Goal: Find specific page/section: Find specific page/section

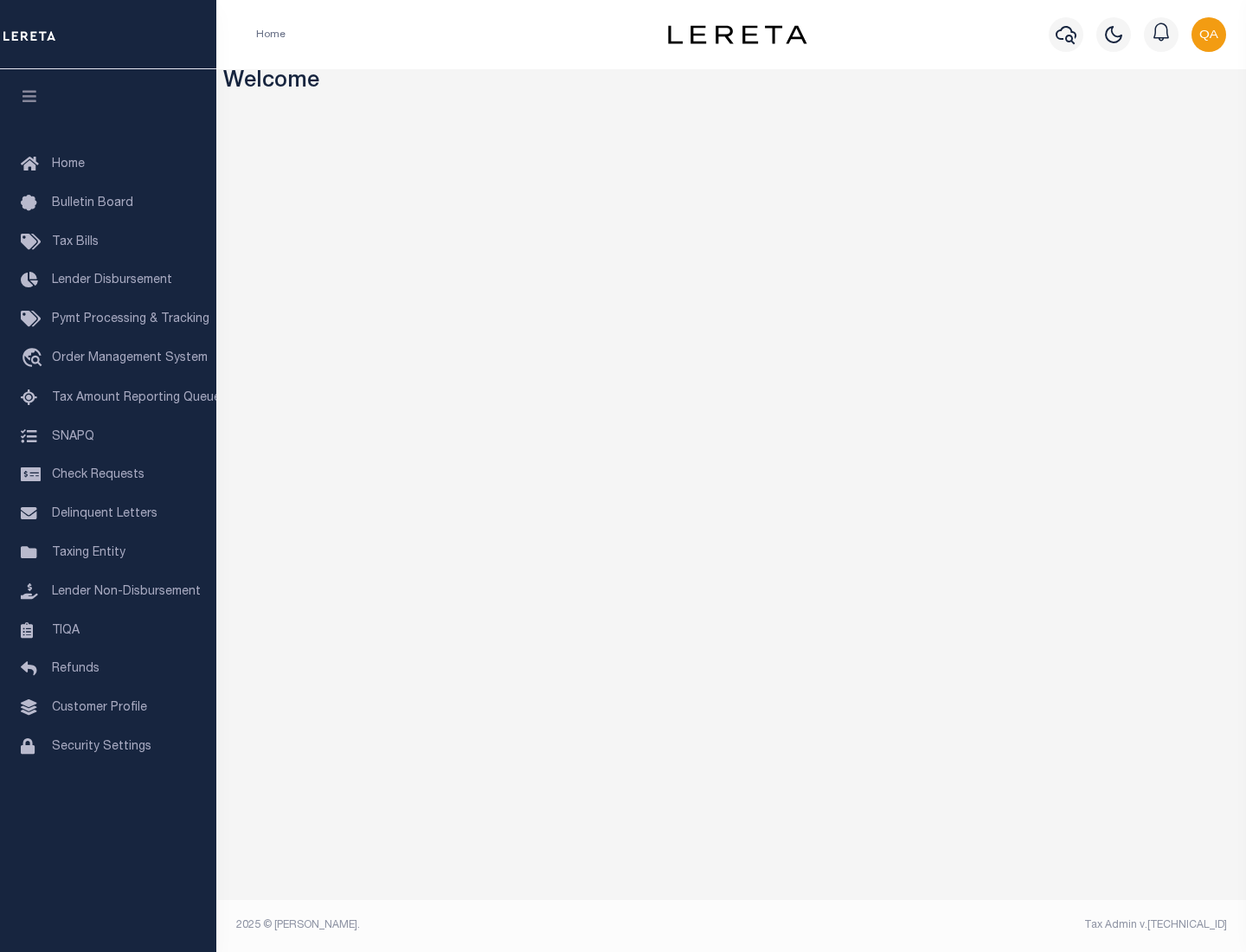
click at [109, 475] on span "Check Requests" at bounding box center [98, 474] width 92 height 12
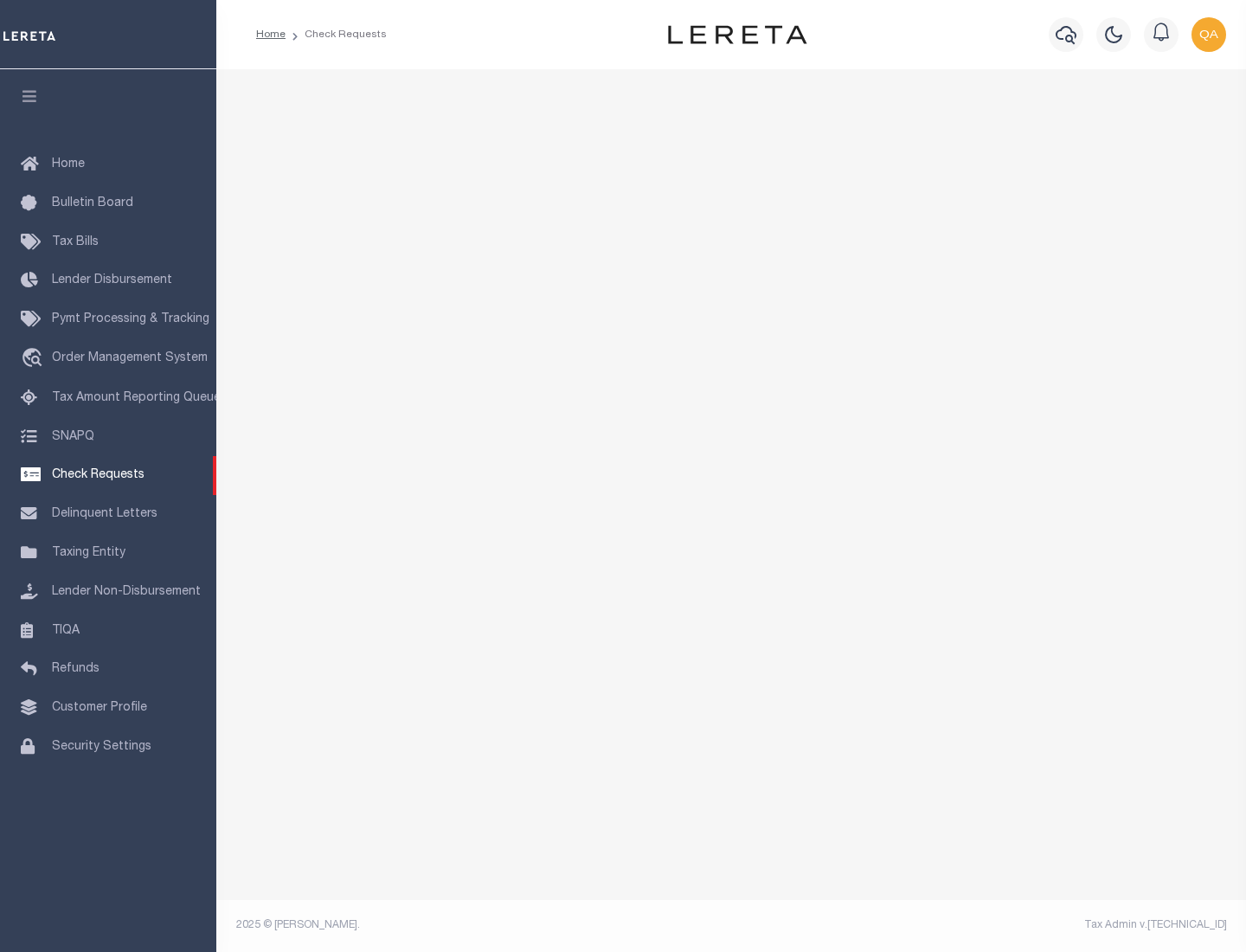
select select "50"
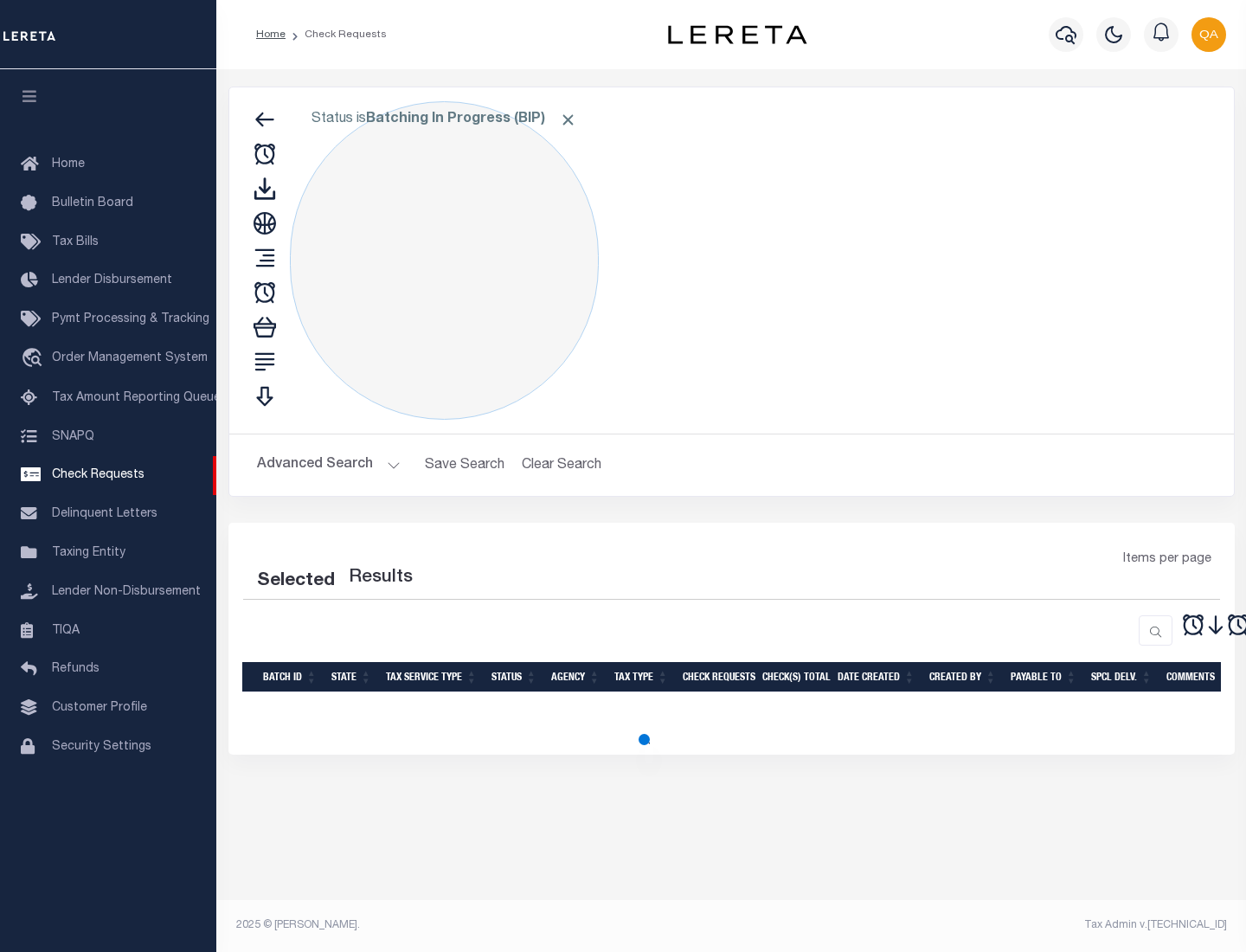
select select "50"
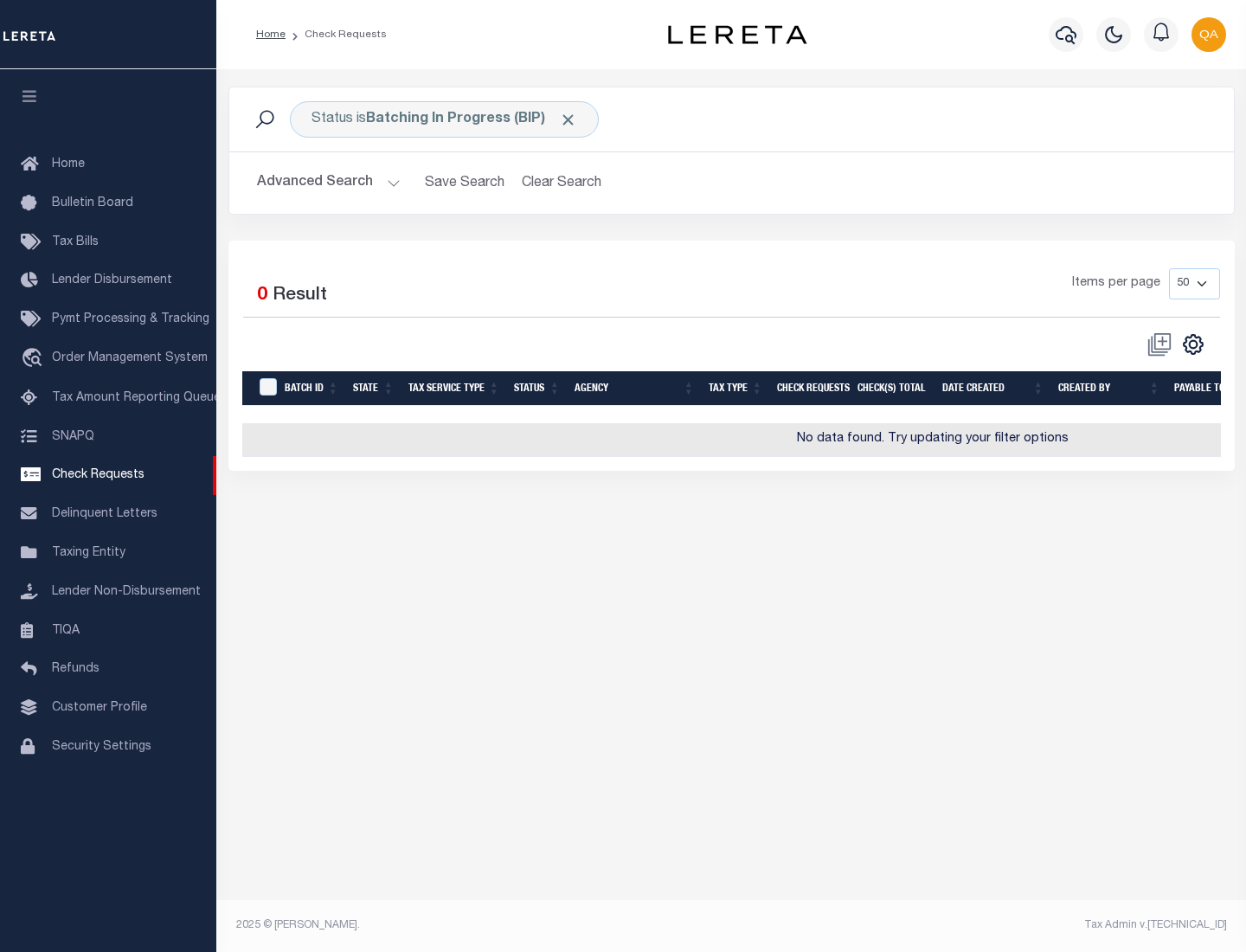
click at [568, 119] on span "Click to Remove" at bounding box center [568, 119] width 18 height 18
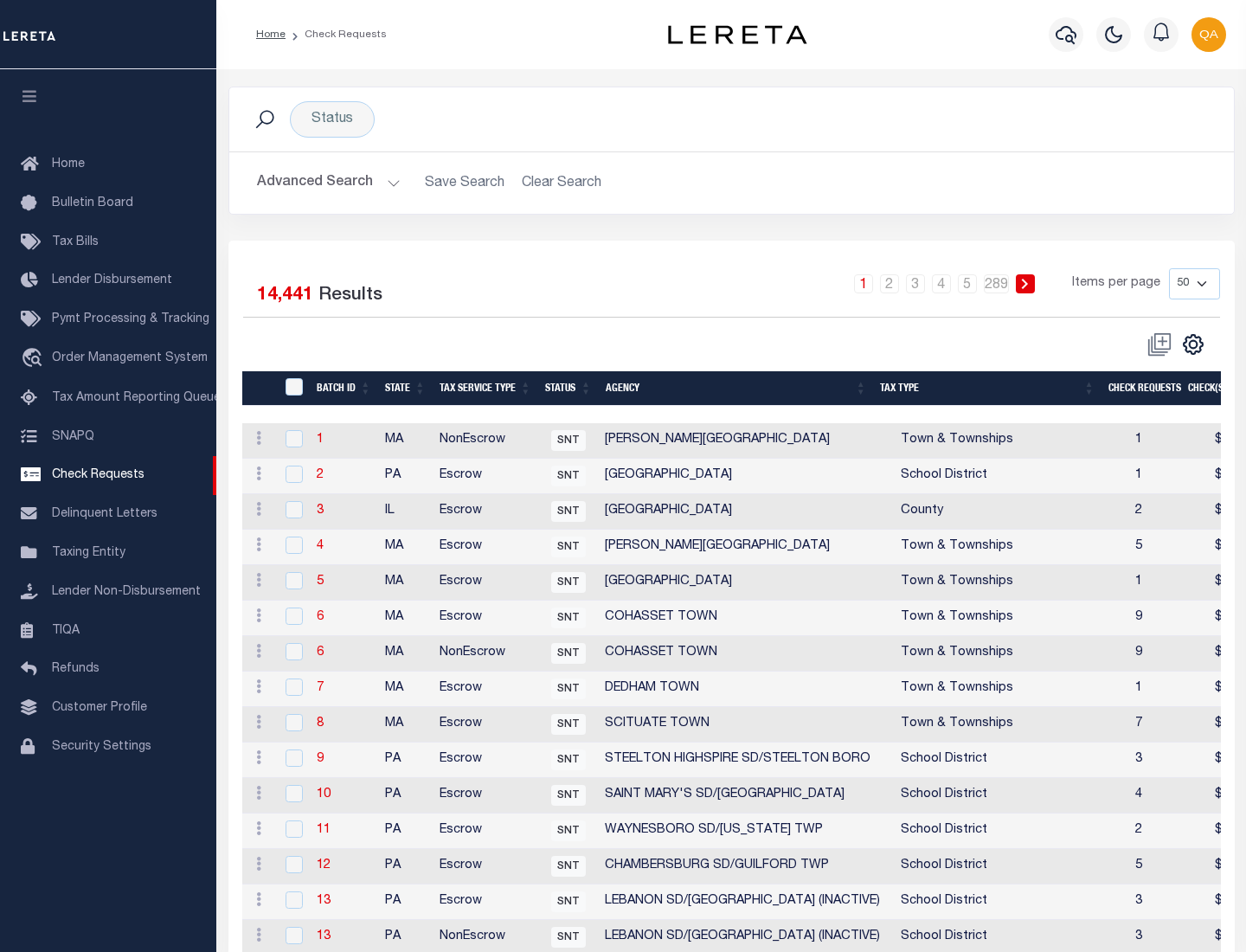
scroll to position [834, 0]
